Goal: Information Seeking & Learning: Learn about a topic

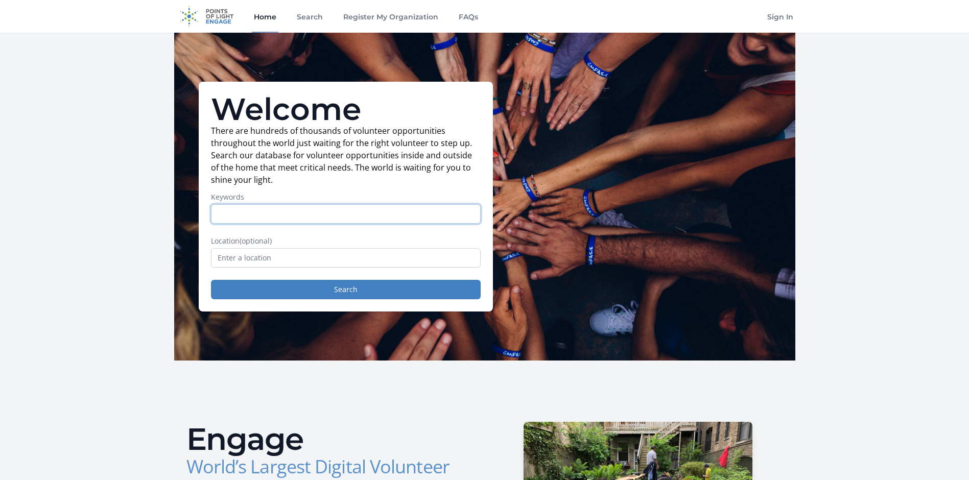
click at [252, 217] on input "Keywords" at bounding box center [346, 213] width 270 height 19
type input "sell"
click at [281, 258] on input "text" at bounding box center [346, 257] width 270 height 19
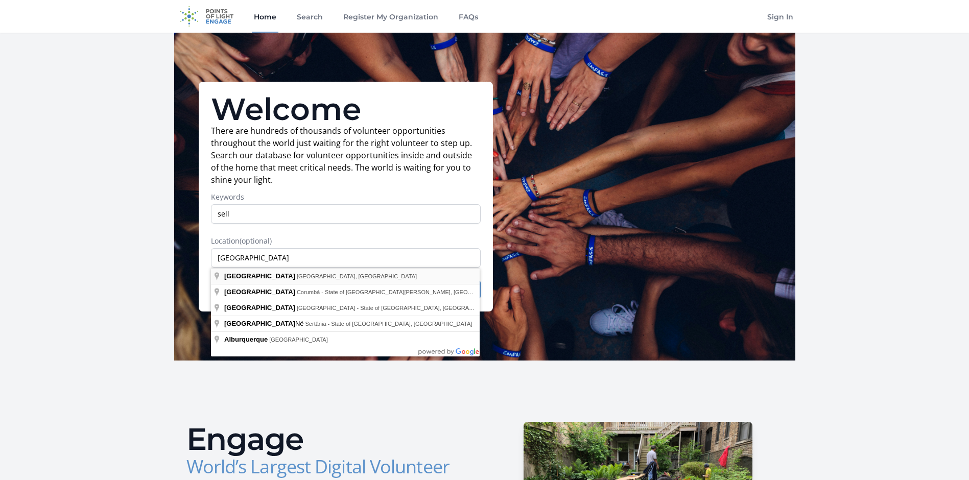
type input "[GEOGRAPHIC_DATA], [GEOGRAPHIC_DATA], [GEOGRAPHIC_DATA]"
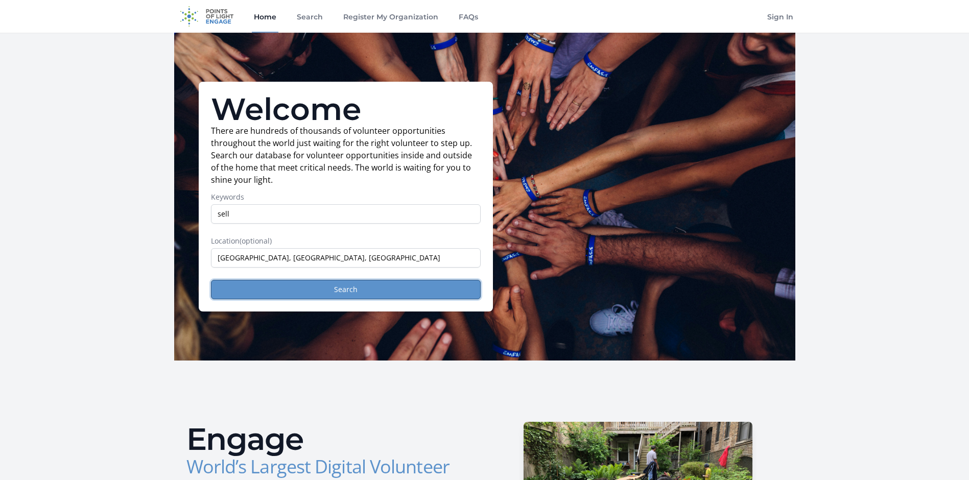
click at [242, 292] on button "Search" at bounding box center [346, 289] width 270 height 19
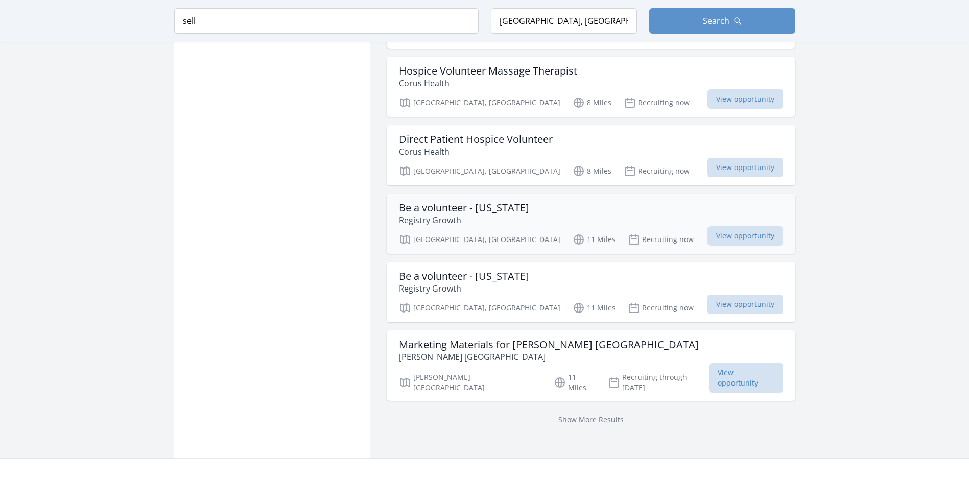
scroll to position [818, 0]
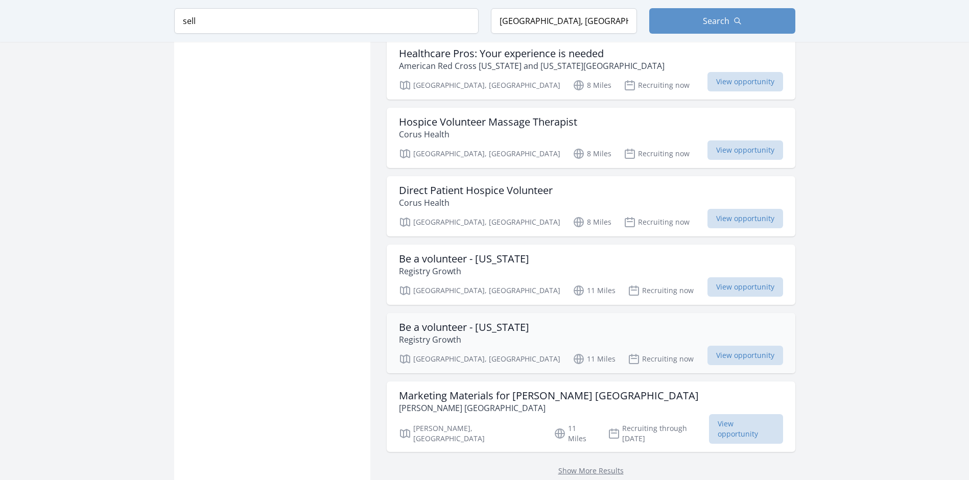
click at [442, 321] on h3 "Be a volunteer - New Mexico" at bounding box center [464, 327] width 130 height 12
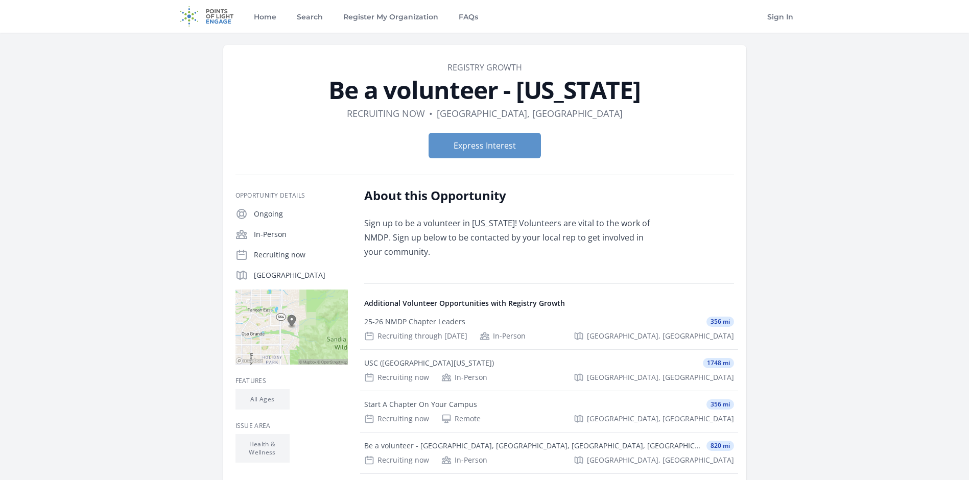
click at [370, 237] on p "Sign up to be a volunteer in New Mexico! Volunteers are vital to the work of NM…" at bounding box center [513, 244] width 299 height 57
